Goal: Register for event/course

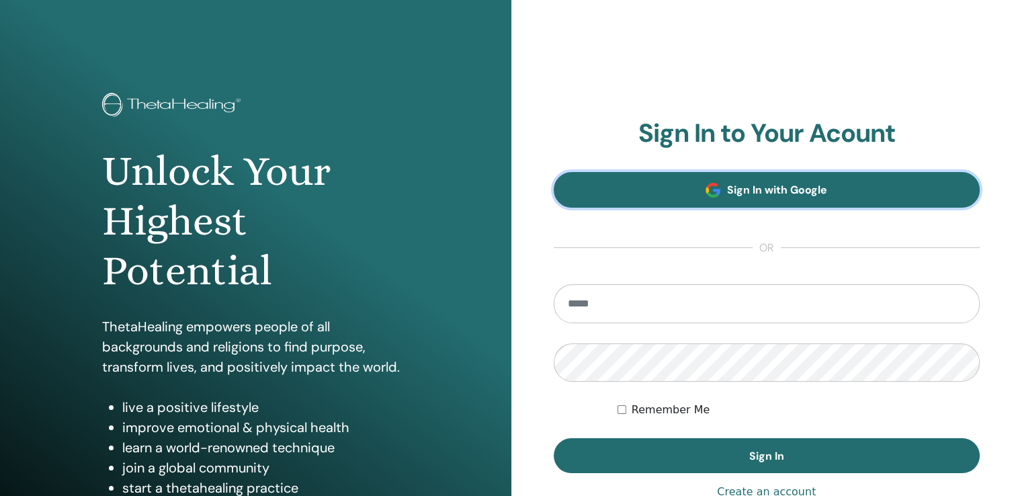
click at [734, 197] on span "Sign In with Google" at bounding box center [777, 190] width 100 height 14
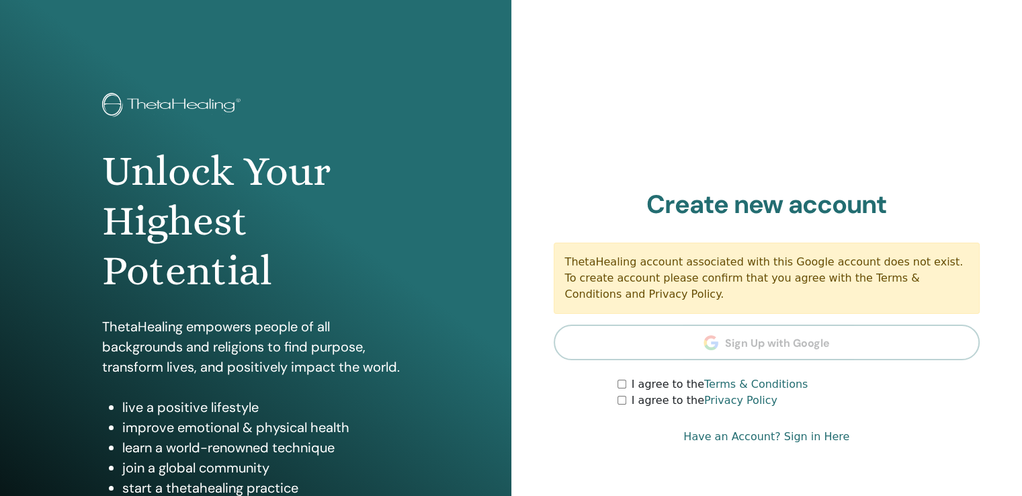
click at [721, 345] on section "Create new account ThetaHealing account associated with this Google account doe…" at bounding box center [767, 299] width 427 height 220
click at [623, 407] on div "I agree to the Privacy Policy" at bounding box center [798, 400] width 362 height 16
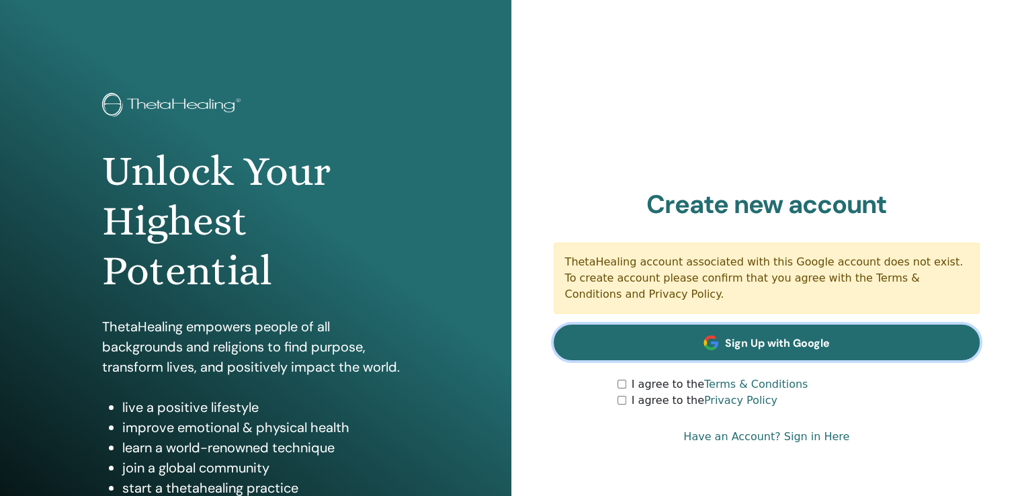
click at [828, 340] on span "Sign Up with Google" at bounding box center [777, 343] width 105 height 14
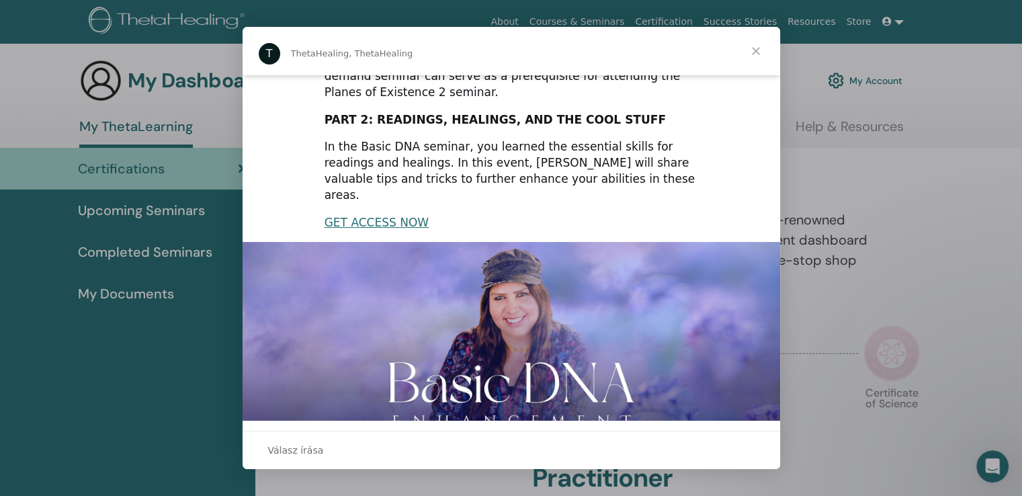
scroll to position [301, 0]
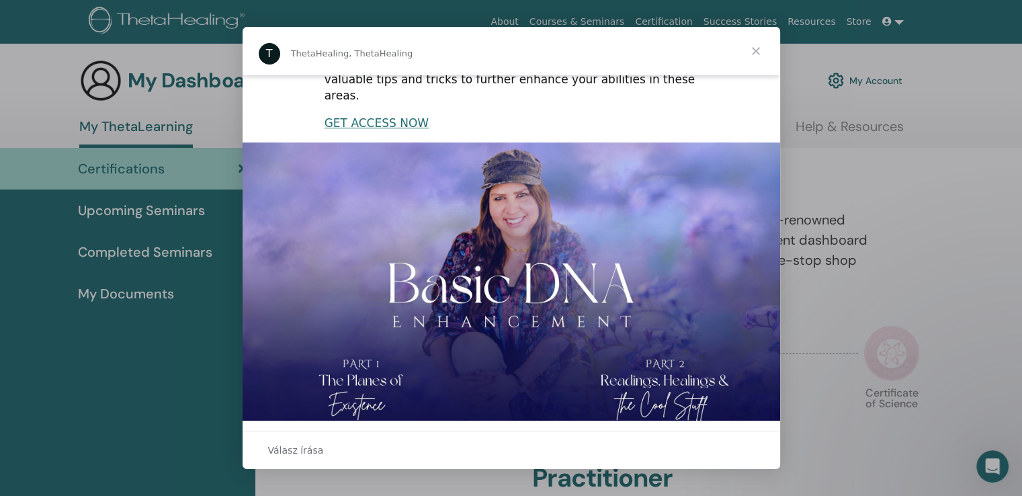
click at [763, 49] on span "Bezárás" at bounding box center [756, 51] width 48 height 48
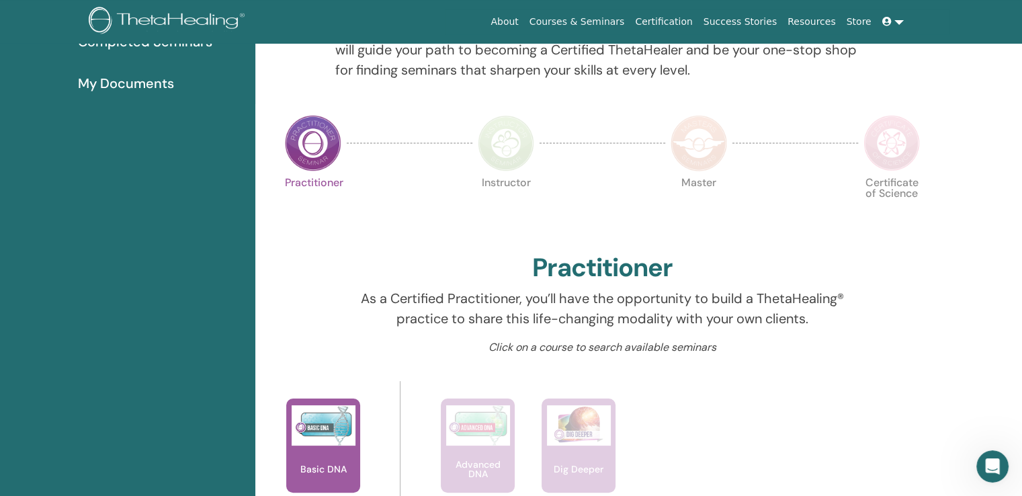
scroll to position [0, 0]
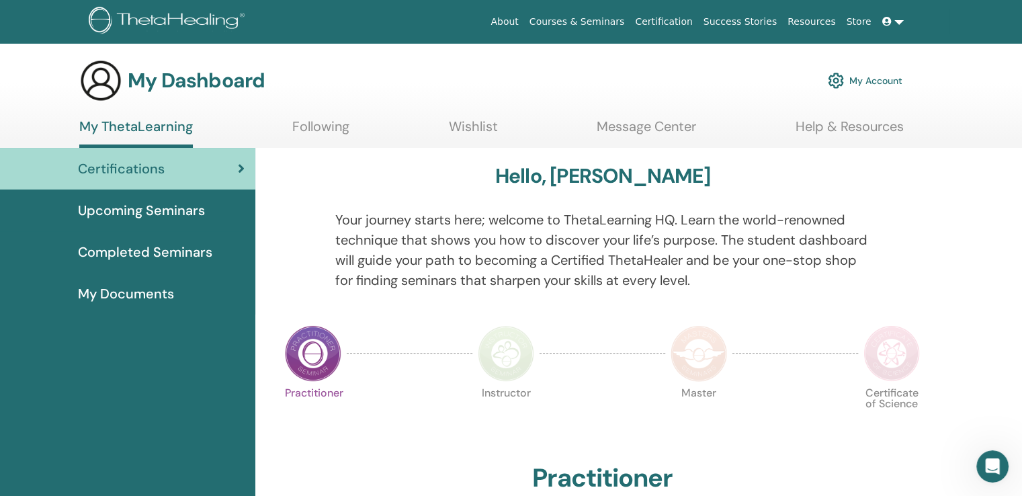
click at [162, 213] on span "Upcoming Seminars" at bounding box center [141, 210] width 127 height 20
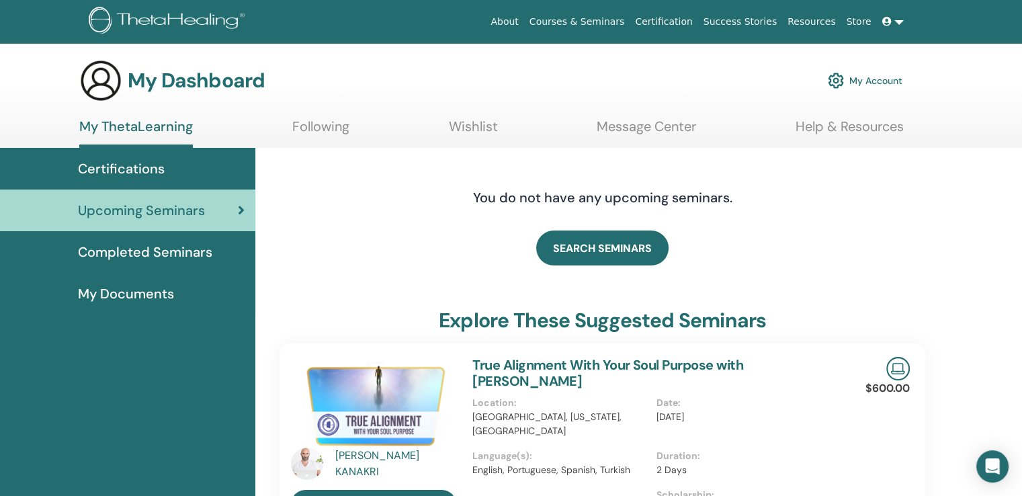
click at [178, 253] on span "Completed Seminars" at bounding box center [145, 252] width 134 height 20
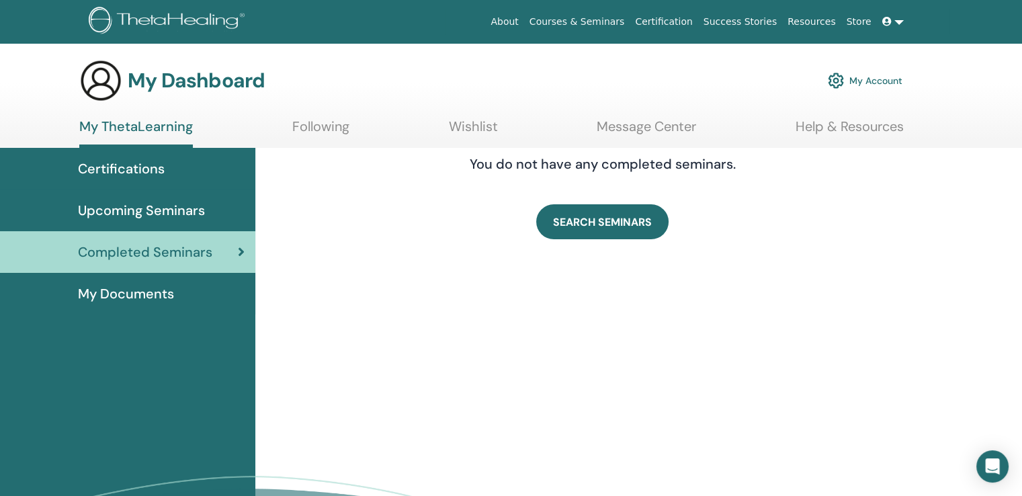
click at [137, 298] on span "My Documents" at bounding box center [126, 294] width 96 height 20
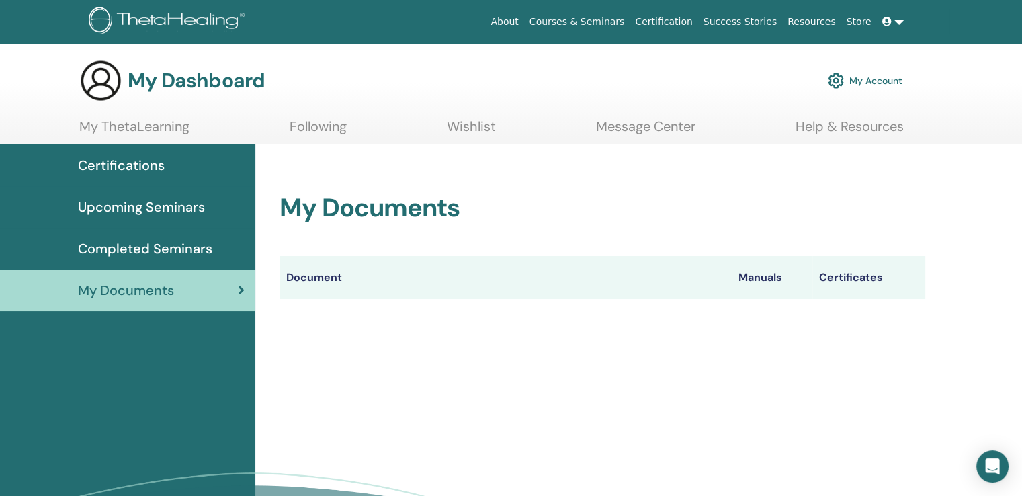
click at [142, 155] on span "Certifications" at bounding box center [121, 165] width 87 height 20
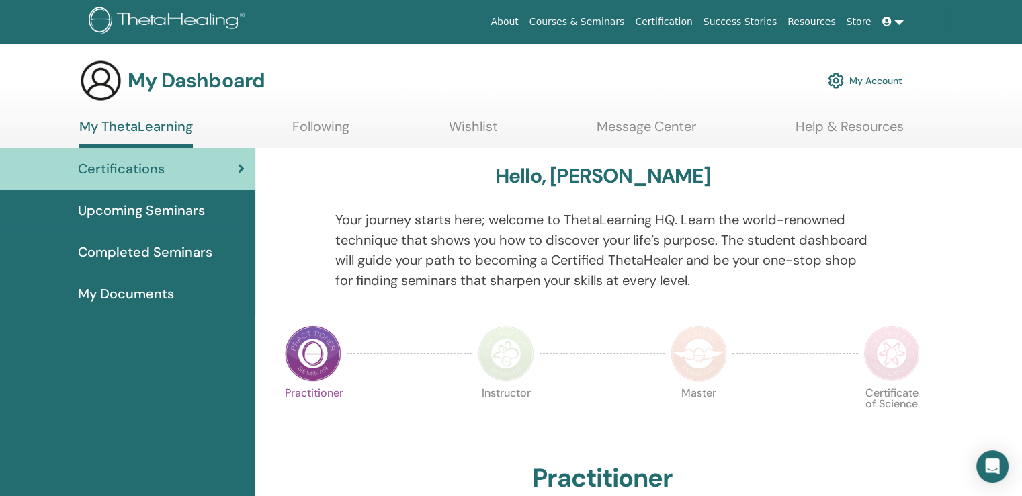
click at [325, 363] on img at bounding box center [313, 353] width 56 height 56
click at [241, 82] on h3 "My Dashboard" at bounding box center [196, 81] width 137 height 24
click at [884, 89] on link "My Account" at bounding box center [865, 81] width 75 height 30
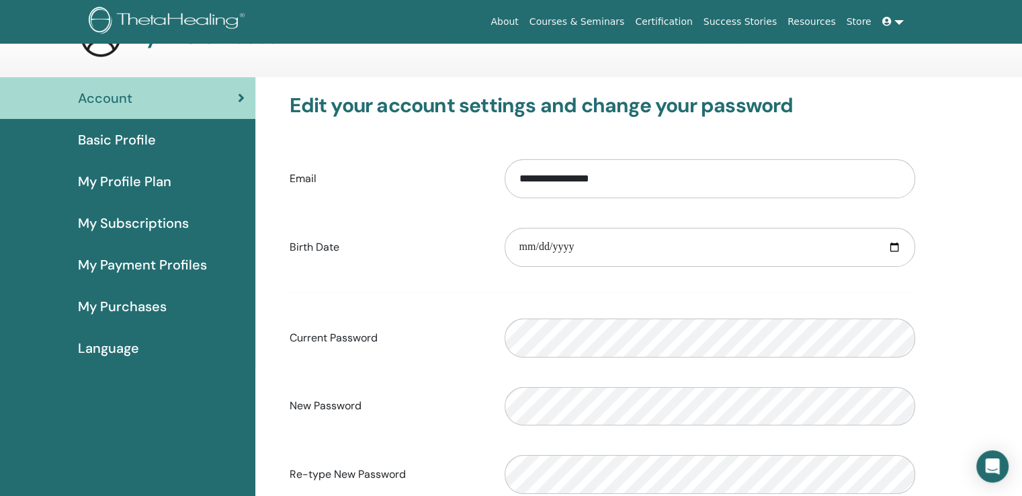
scroll to position [67, 0]
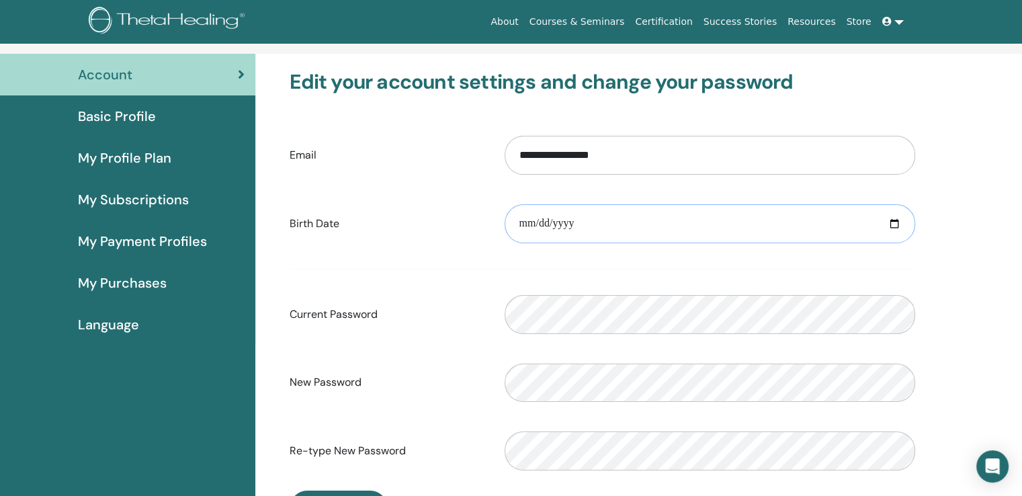
click at [535, 217] on input "date" at bounding box center [710, 223] width 411 height 39
type input "**********"
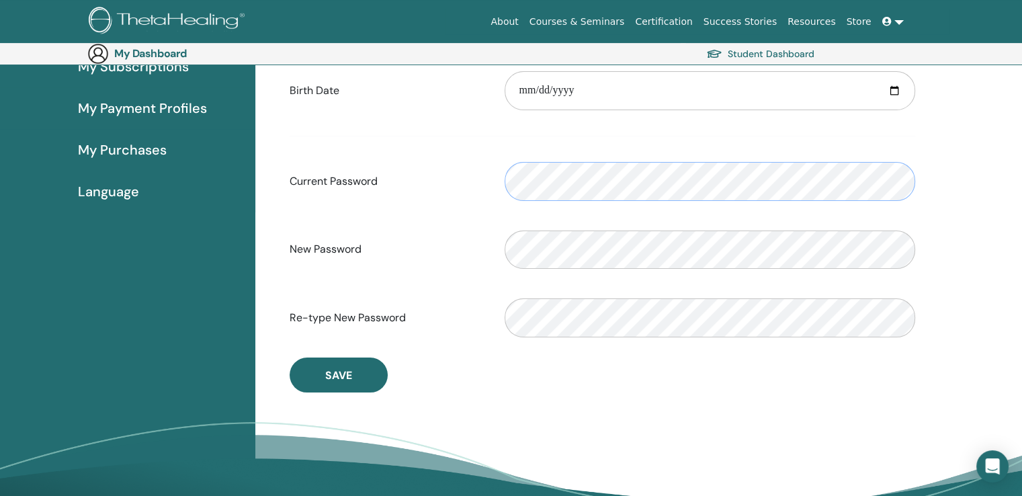
scroll to position [223, 0]
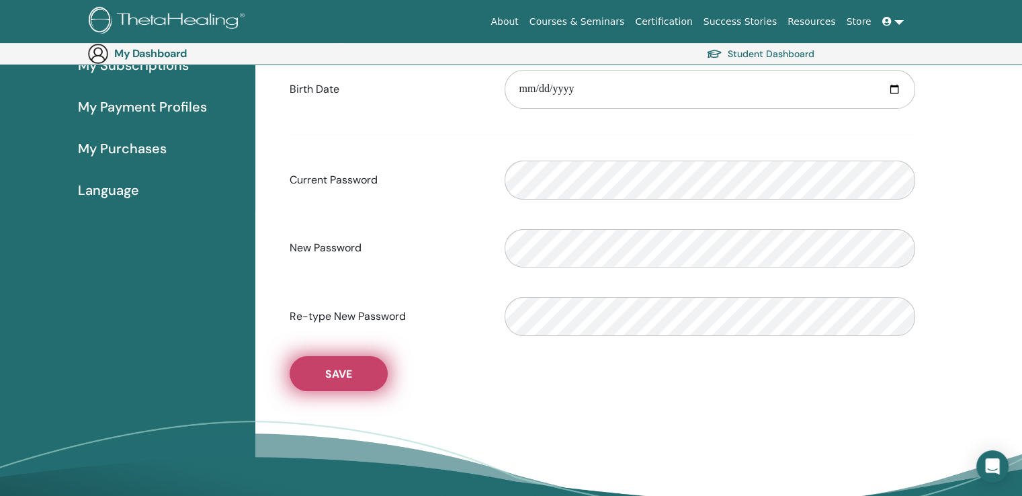
click at [313, 376] on button "Save" at bounding box center [339, 373] width 98 height 35
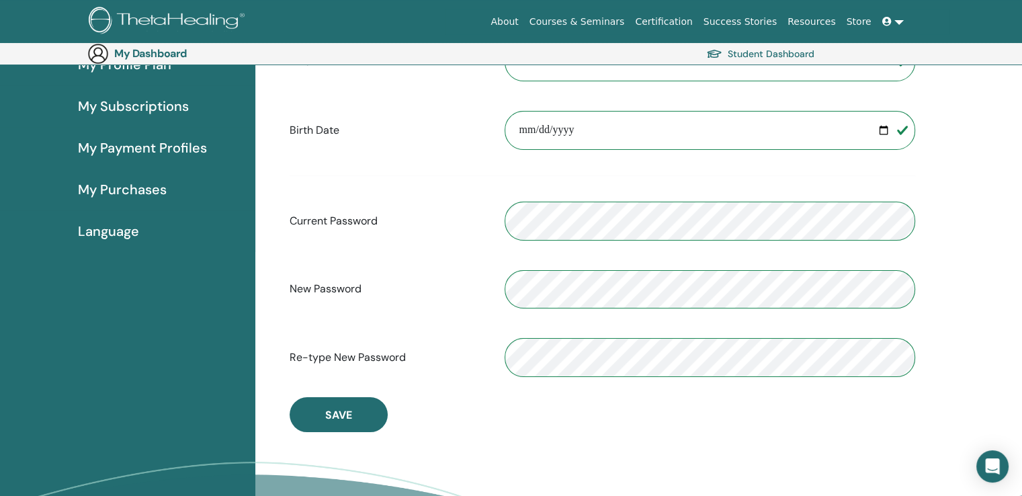
scroll to position [0, 0]
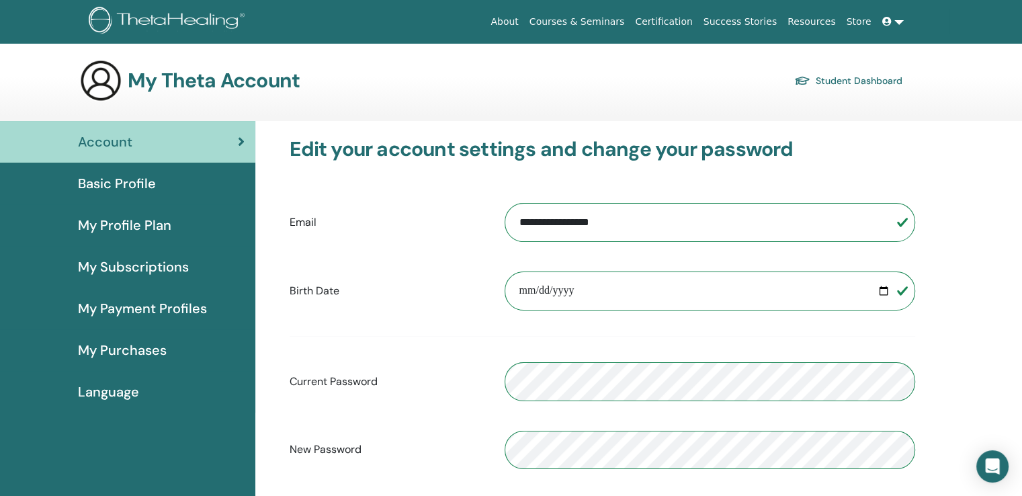
click at [114, 183] on span "Basic Profile" at bounding box center [117, 183] width 78 height 20
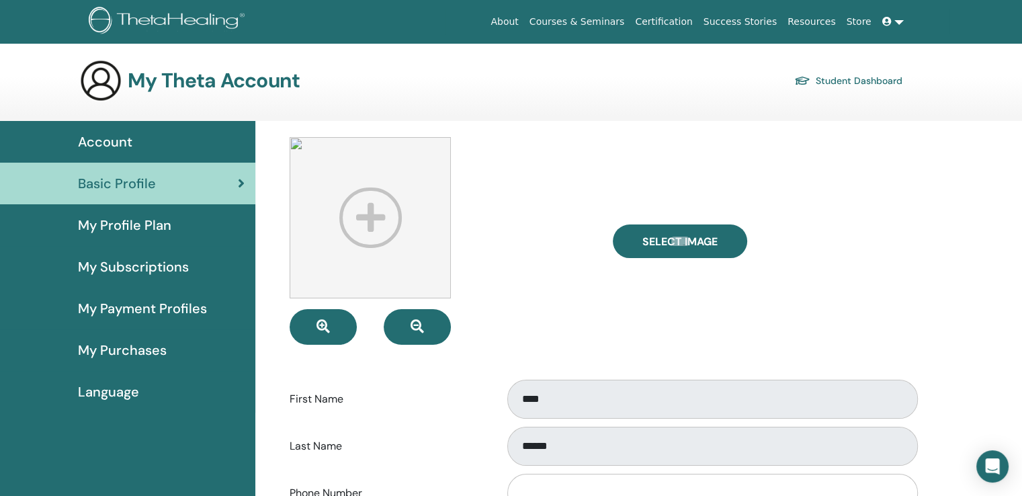
click at [148, 232] on span "My Profile Plan" at bounding box center [124, 225] width 93 height 20
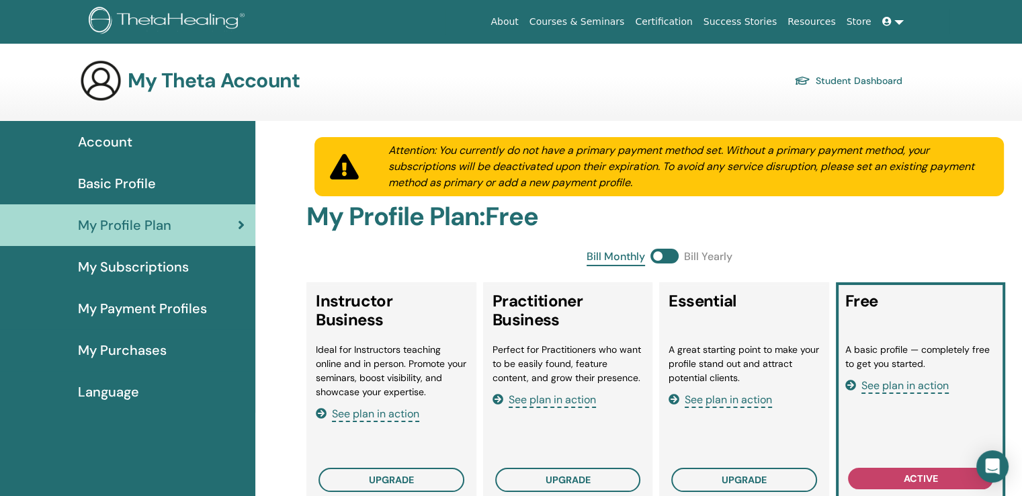
click at [99, 178] on span "Basic Profile" at bounding box center [117, 183] width 78 height 20
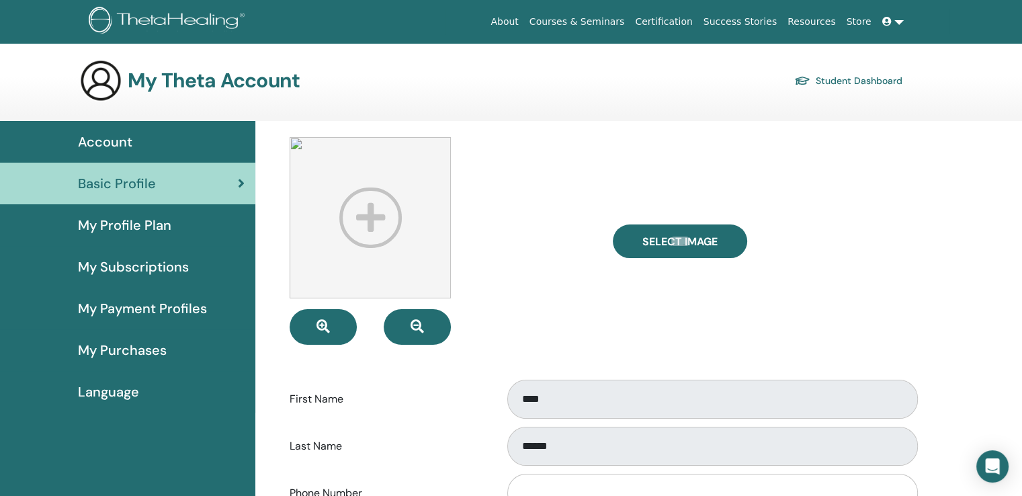
click at [105, 148] on span "Account" at bounding box center [105, 142] width 54 height 20
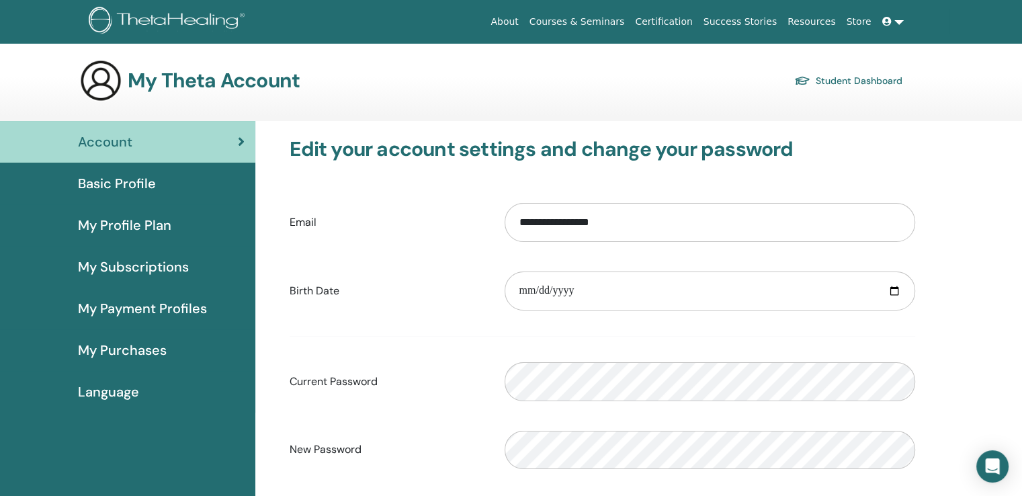
click at [189, 310] on span "My Payment Profiles" at bounding box center [142, 308] width 129 height 20
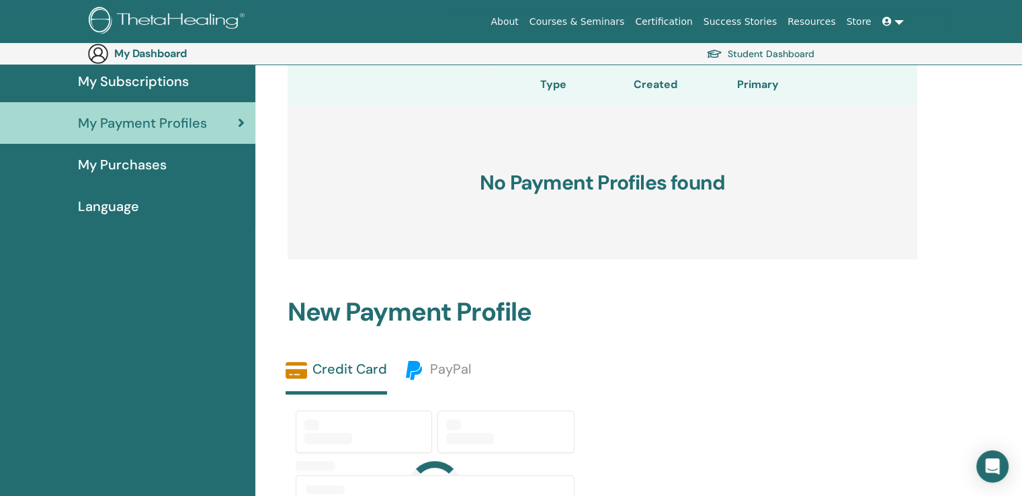
scroll to position [223, 0]
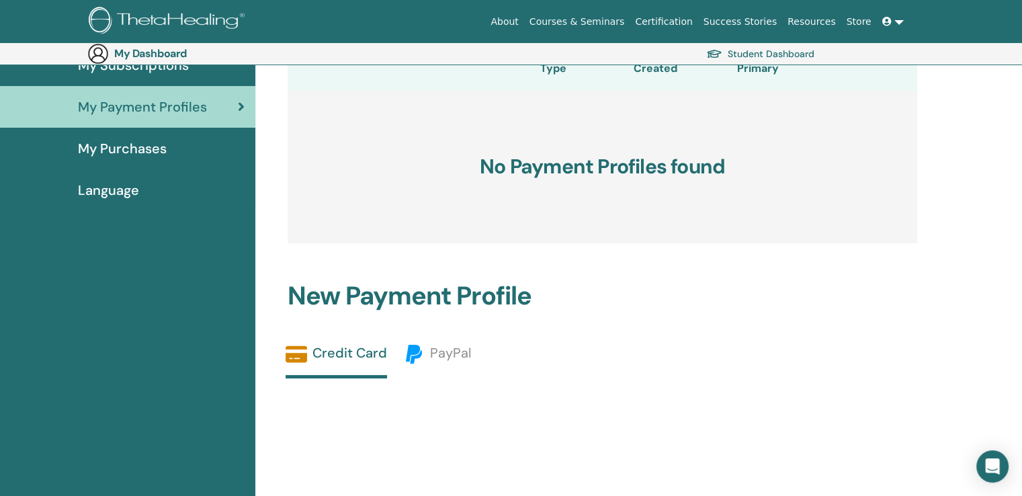
click at [116, 153] on span "My Purchases" at bounding box center [122, 148] width 89 height 20
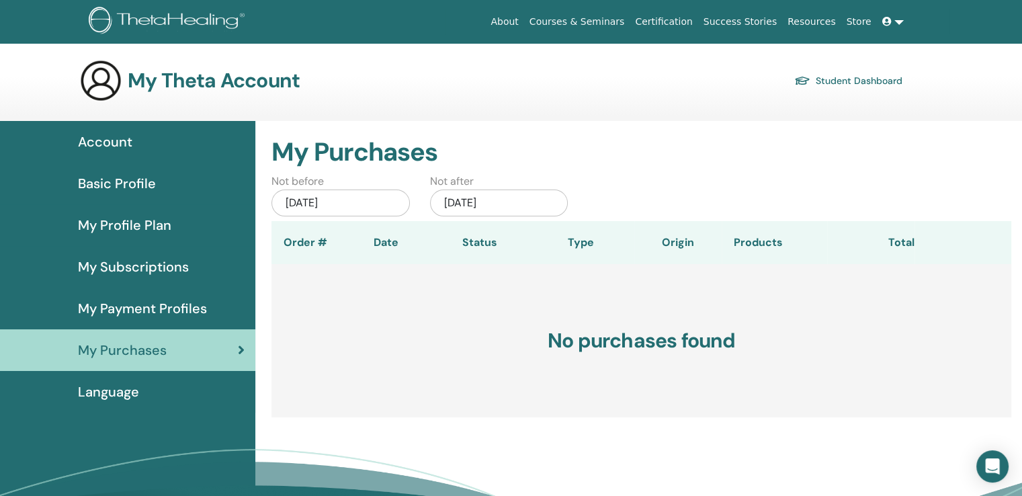
click at [81, 396] on span "Language" at bounding box center [108, 392] width 61 height 20
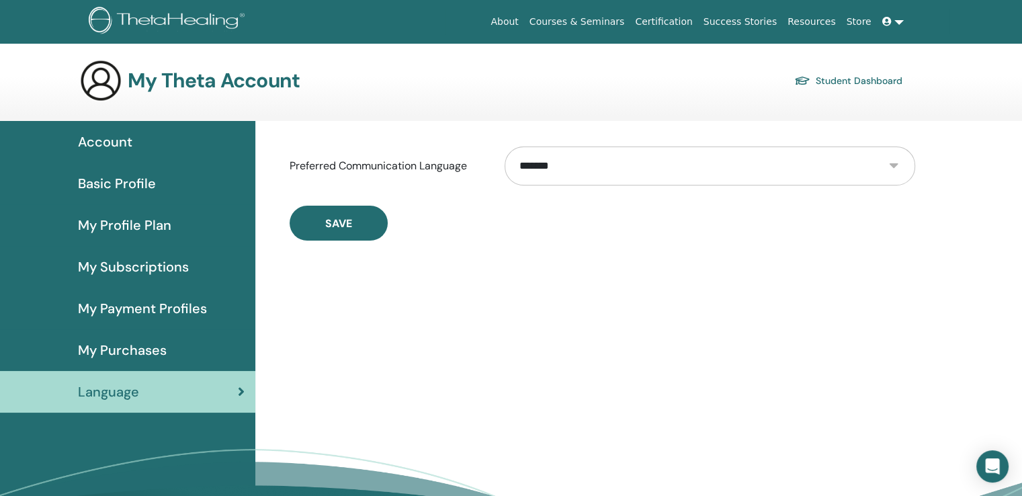
click at [591, 170] on select "**********" at bounding box center [710, 165] width 410 height 39
select select "***"
click at [505, 146] on select "**********" at bounding box center [710, 165] width 410 height 39
click at [89, 132] on span "Account" at bounding box center [105, 142] width 54 height 20
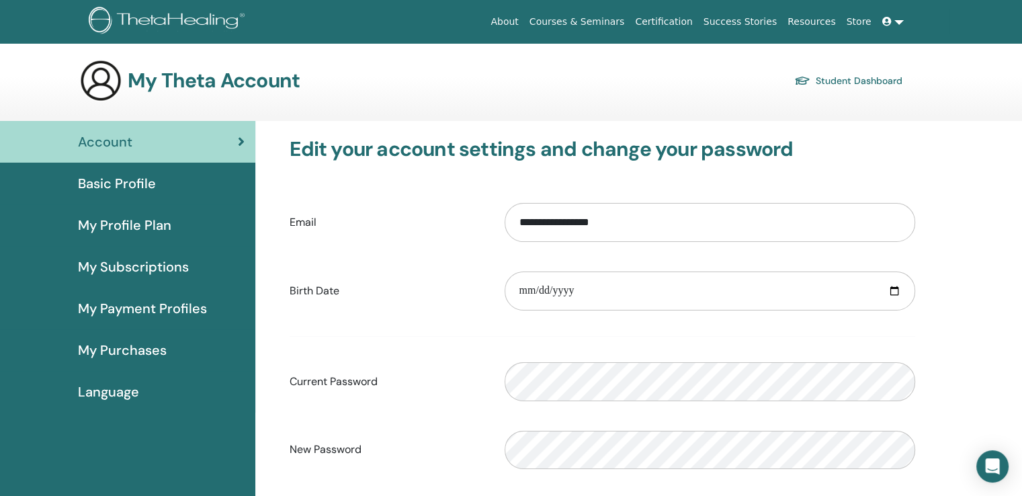
click at [106, 73] on img at bounding box center [100, 80] width 43 height 43
click at [876, 86] on link "Student Dashboard" at bounding box center [848, 80] width 108 height 19
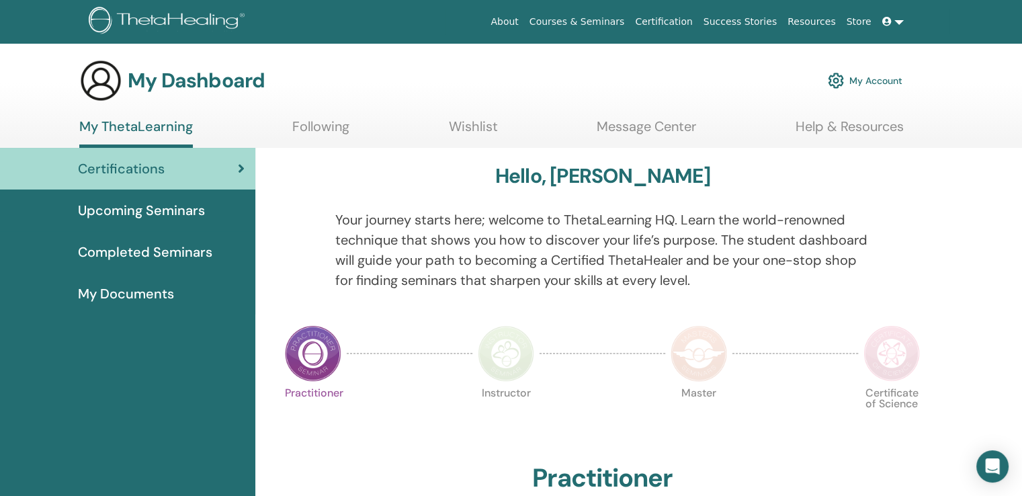
click at [196, 204] on span "Upcoming Seminars" at bounding box center [141, 210] width 127 height 20
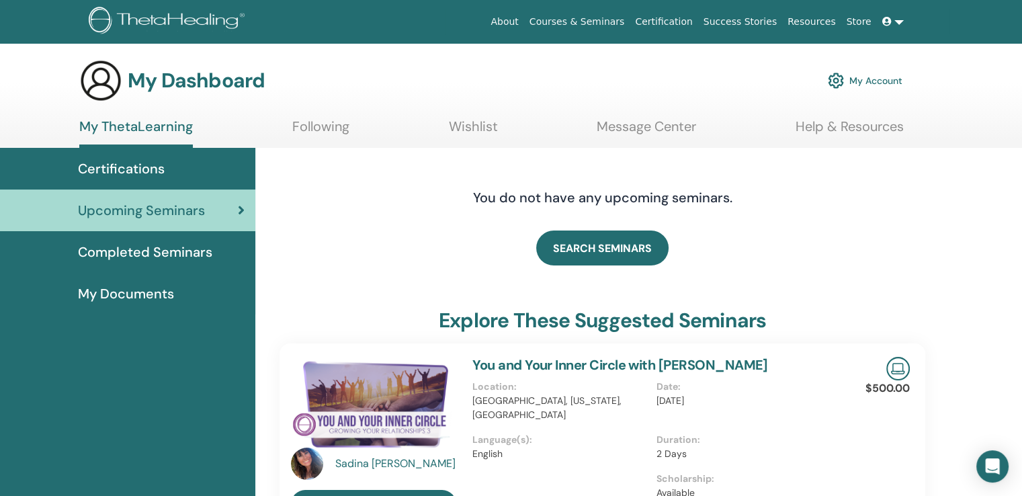
click at [581, 11] on link "Courses & Seminars" at bounding box center [577, 21] width 106 height 25
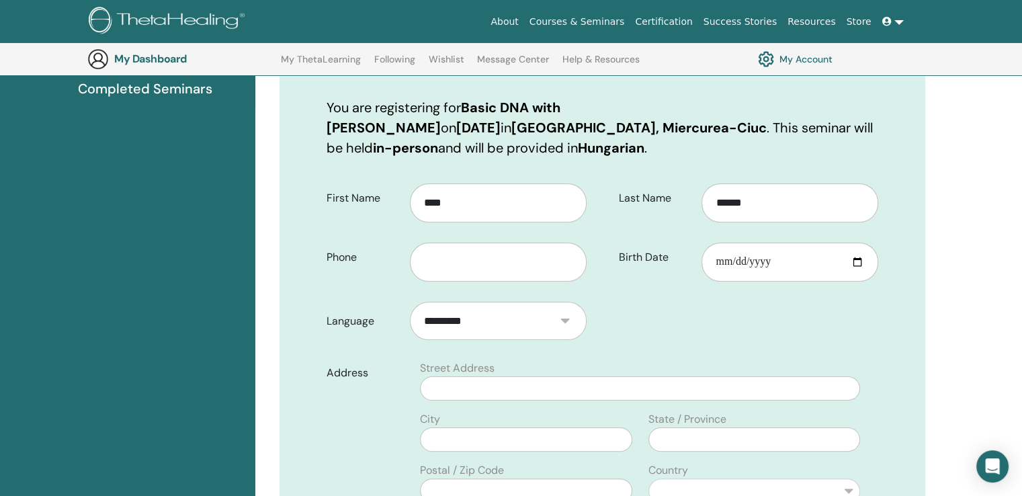
scroll to position [167, 0]
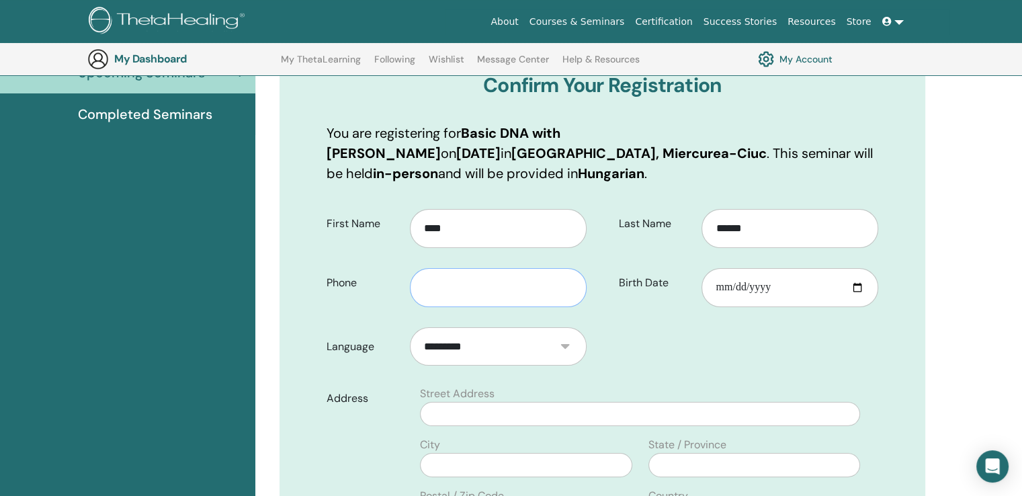
click at [496, 269] on input "text" at bounding box center [498, 287] width 177 height 39
click at [701, 341] on form "**********" at bounding box center [602, 491] width 572 height 583
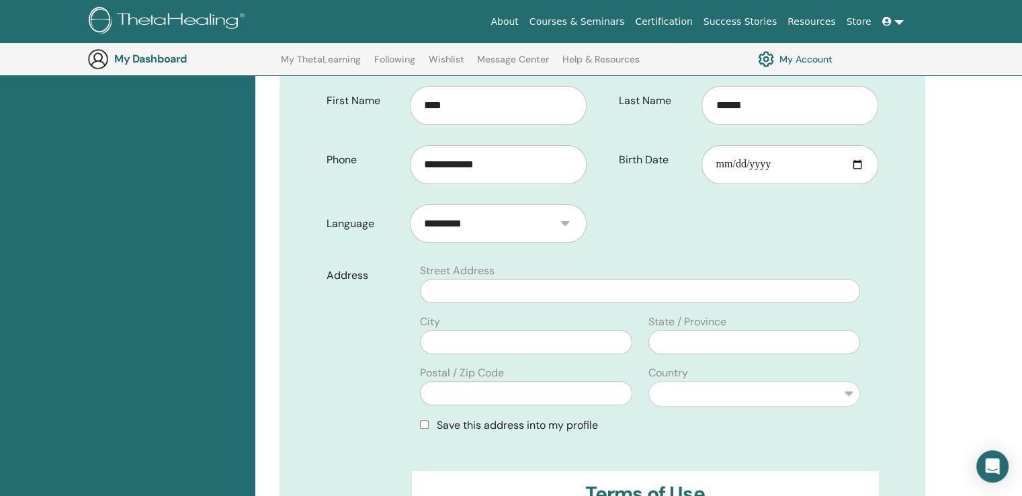
scroll to position [301, 0]
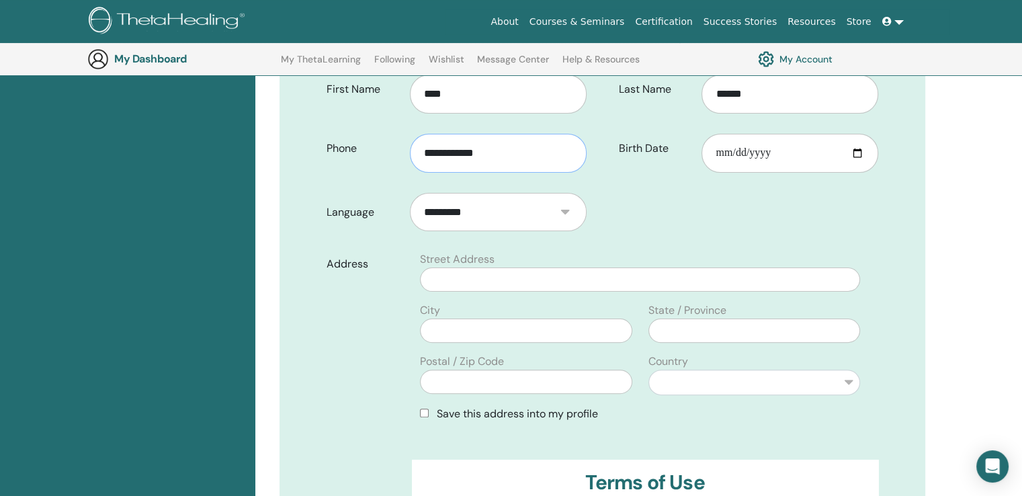
drag, startPoint x: 524, startPoint y: 137, endPoint x: 429, endPoint y: 123, distance: 96.4
click at [429, 134] on input "**********" at bounding box center [498, 153] width 177 height 39
type input "*"
click at [688, 207] on form "**********" at bounding box center [602, 356] width 572 height 583
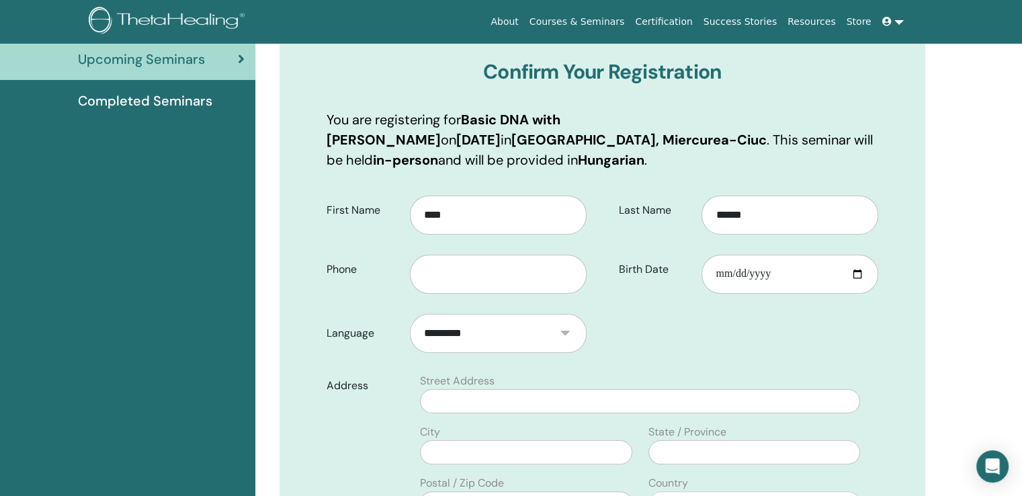
scroll to position [167, 0]
